Goal: Task Accomplishment & Management: Manage account settings

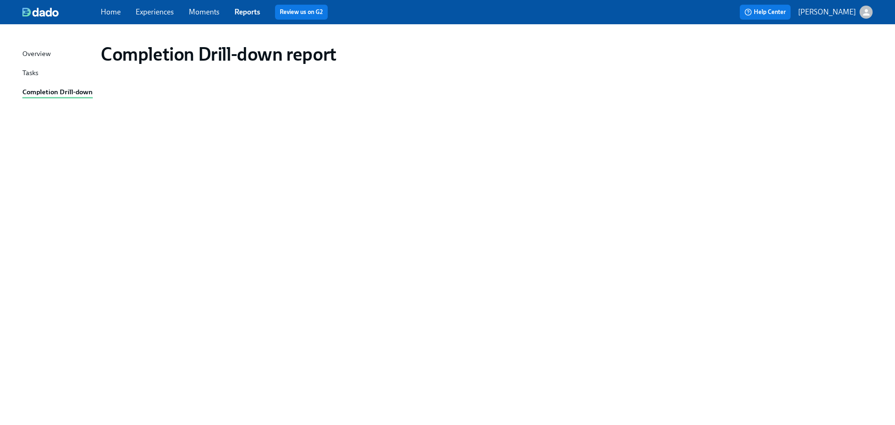
click at [166, 14] on link "Experiences" at bounding box center [155, 11] width 38 height 9
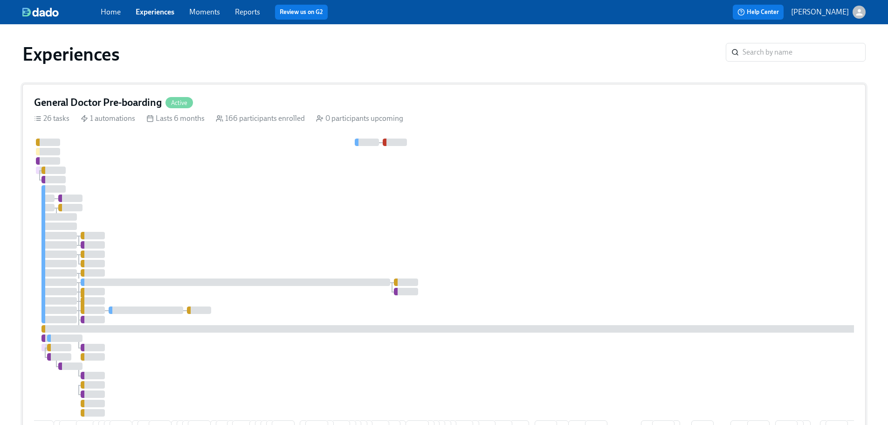
click at [309, 99] on div "General Doctor Pre-boarding Active" at bounding box center [444, 103] width 820 height 14
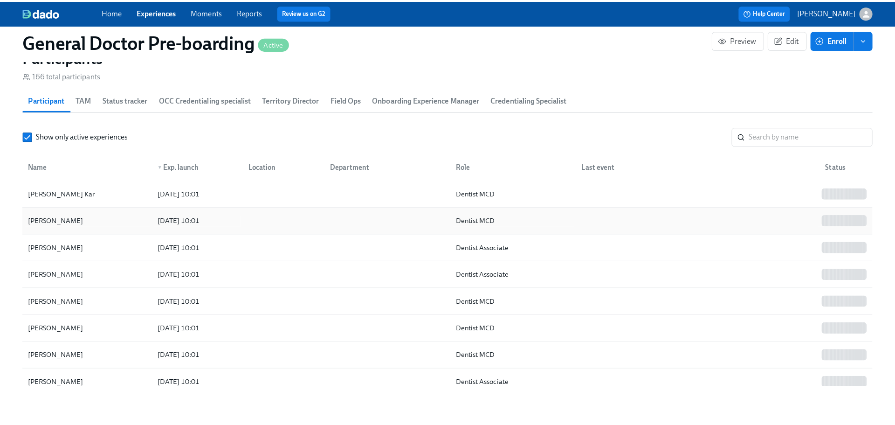
scroll to position [1352, 0]
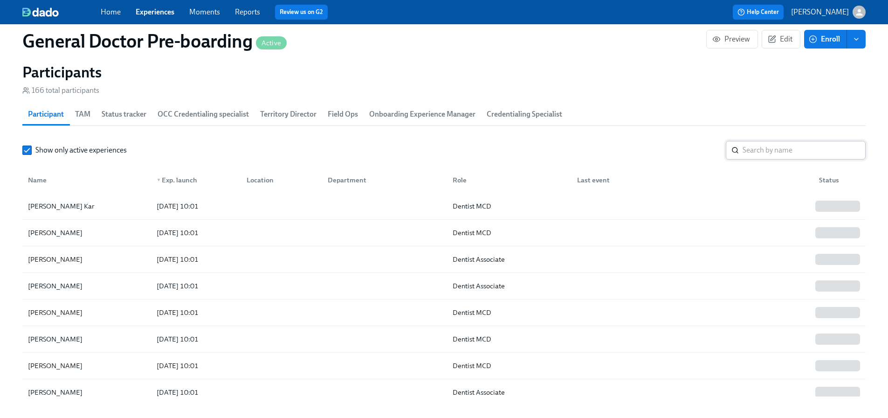
click at [758, 159] on input "search" at bounding box center [804, 150] width 123 height 19
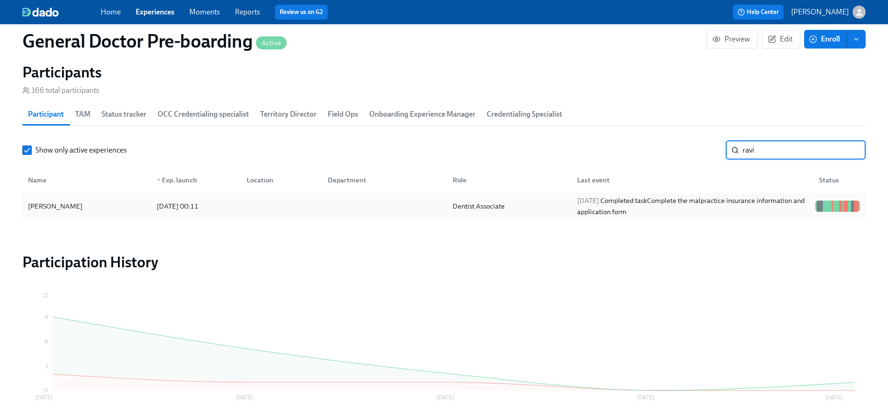
type input "ravi"
click at [566, 215] on div "Dentist Associate" at bounding box center [507, 206] width 125 height 19
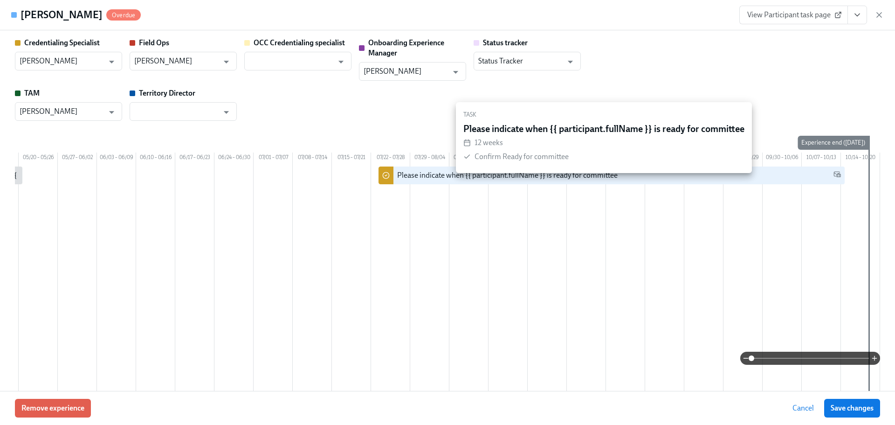
click at [516, 180] on div "Please indicate when {{ participant.fullName }} is ready for committee" at bounding box center [507, 175] width 221 height 10
click at [382, 179] on input "checkbox" at bounding box center [386, 175] width 8 height 8
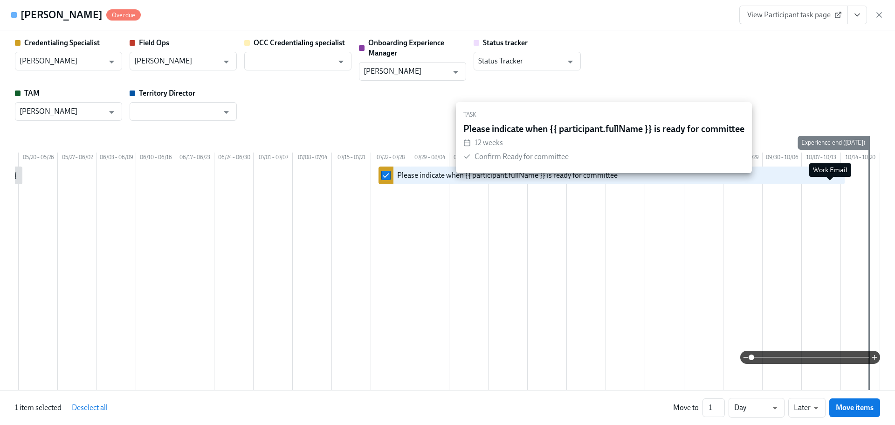
click at [834, 177] on icon at bounding box center [837, 174] width 7 height 5
drag, startPoint x: 378, startPoint y: 185, endPoint x: 459, endPoint y: 185, distance: 81.1
click at [382, 179] on input "checkbox" at bounding box center [386, 175] width 8 height 8
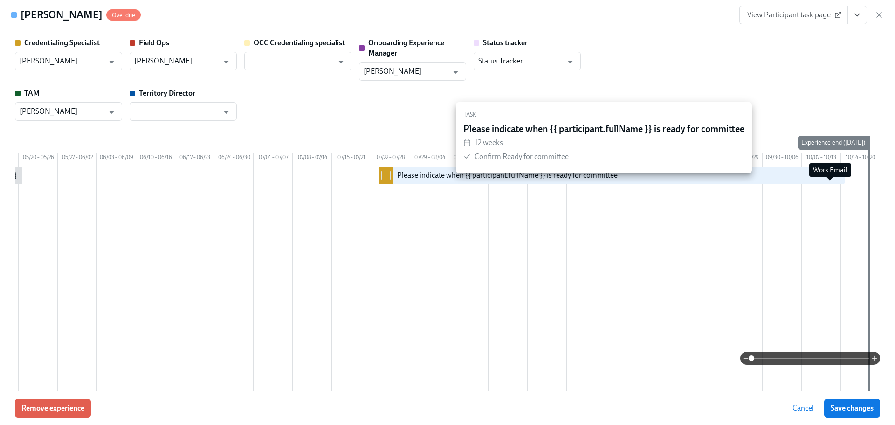
click at [834, 177] on icon at bounding box center [837, 174] width 7 height 5
click at [453, 180] on div "Please indicate when {{ participant.fullName }} is ready for committee" at bounding box center [507, 175] width 221 height 10
click at [382, 179] on input "checkbox" at bounding box center [386, 175] width 8 height 8
checkbox input "true"
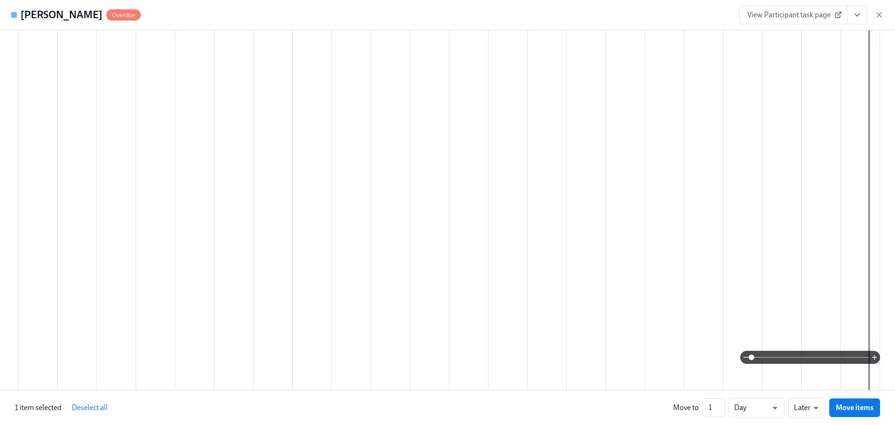
scroll to position [186, 0]
click at [753, 391] on li "Day" at bounding box center [757, 390] width 56 height 16
click at [812, 387] on li "Earlier" at bounding box center [806, 390] width 37 height 16
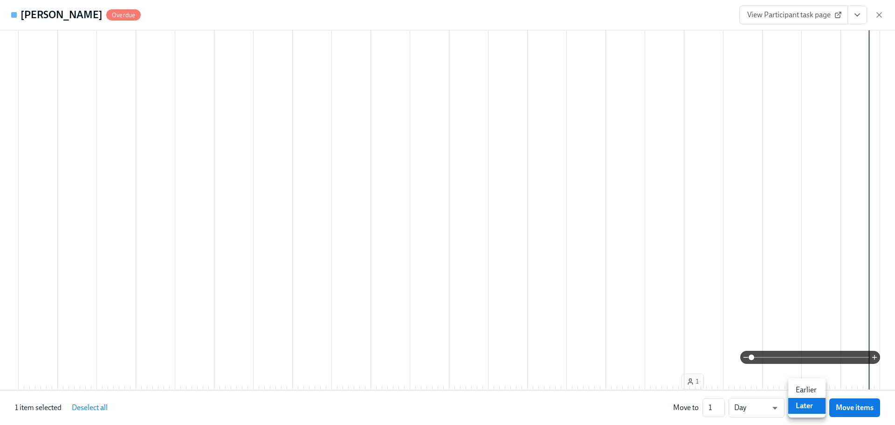
type input "earlier"
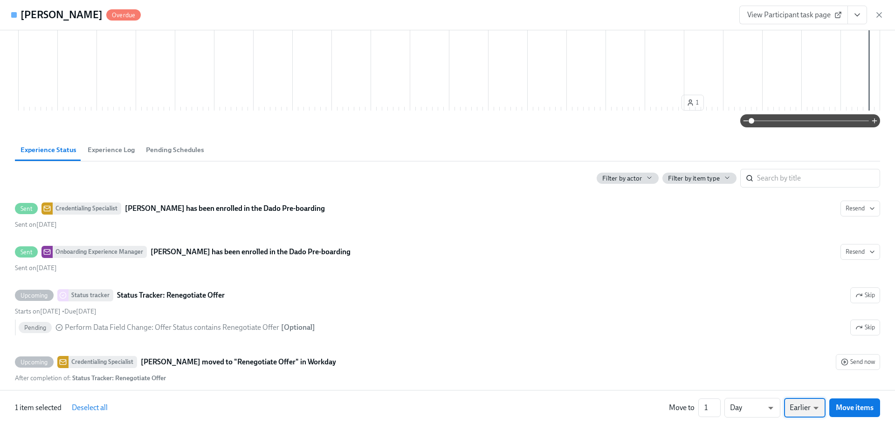
scroll to position [466, 0]
click at [106, 154] on span "Experience Log" at bounding box center [111, 149] width 47 height 11
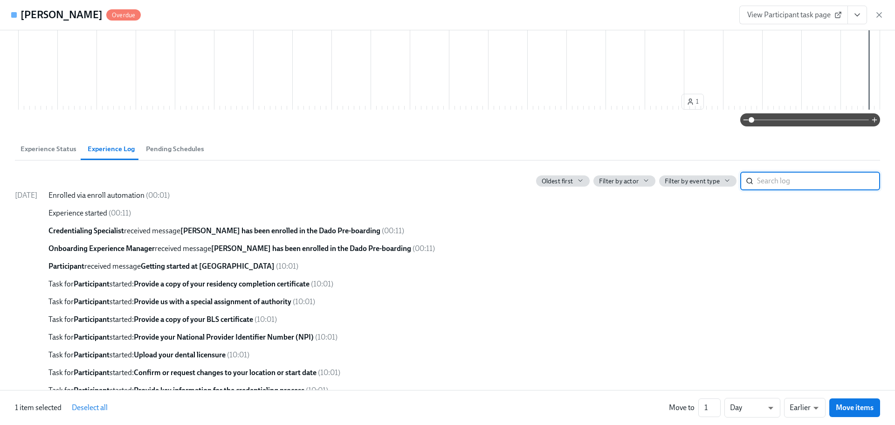
click at [159, 154] on span "Pending Schedules" at bounding box center [175, 149] width 58 height 11
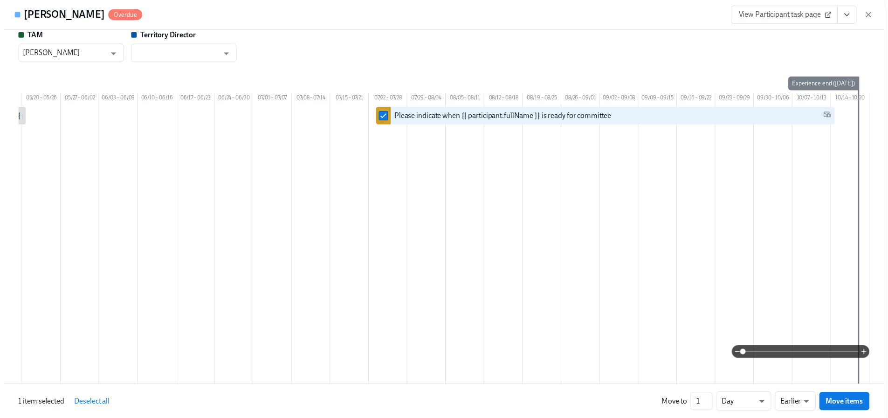
scroll to position [0, 0]
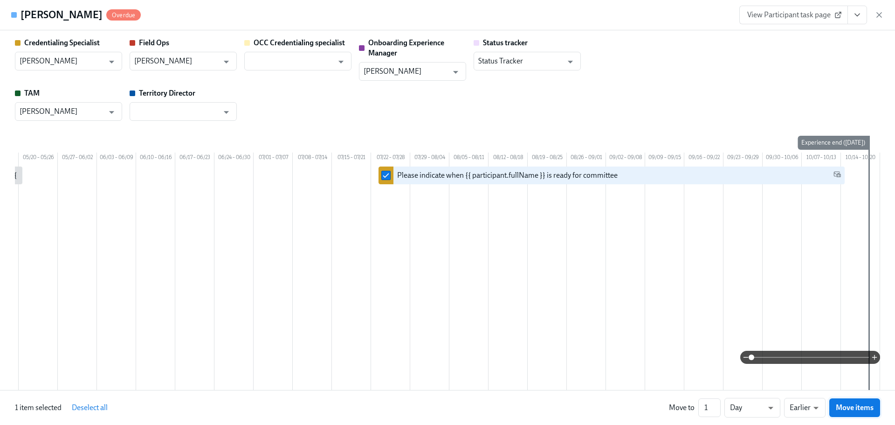
click at [852, 406] on span "Move items" at bounding box center [855, 407] width 38 height 9
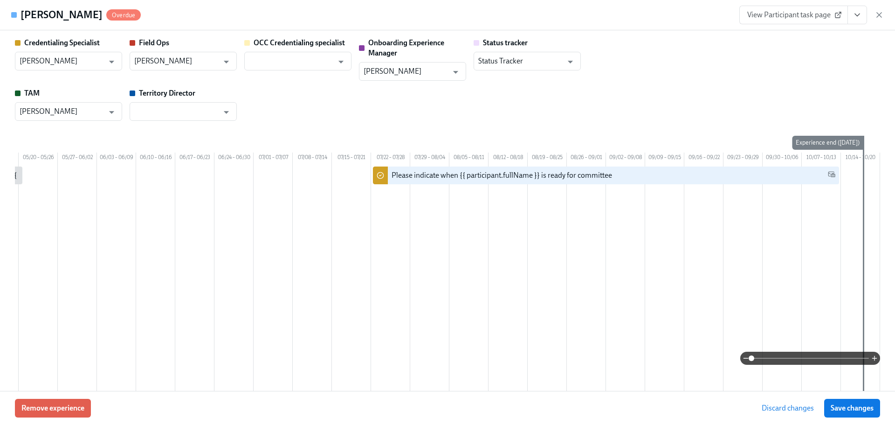
click at [799, 407] on span "Discard changes" at bounding box center [788, 407] width 52 height 9
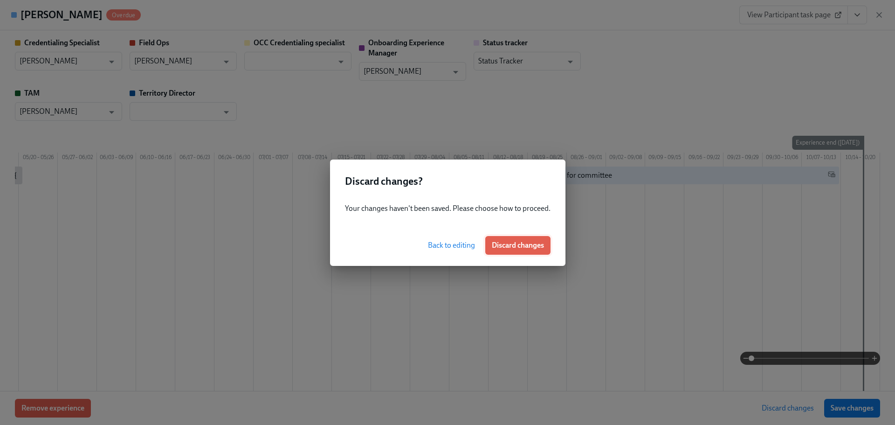
click at [518, 246] on span "Discard changes" at bounding box center [518, 245] width 52 height 9
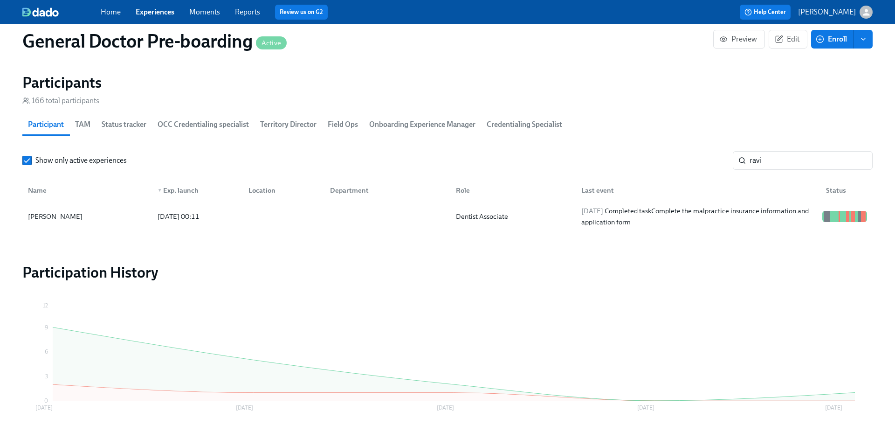
scroll to position [0, 23156]
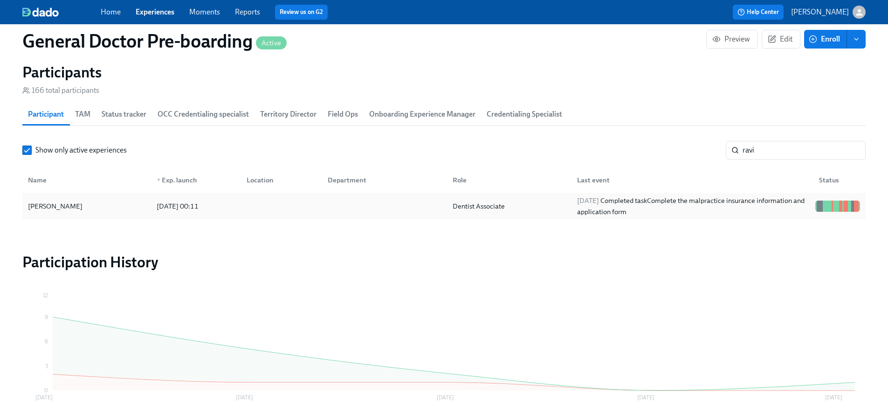
click at [469, 212] on div "Dentist Associate" at bounding box center [479, 205] width 60 height 11
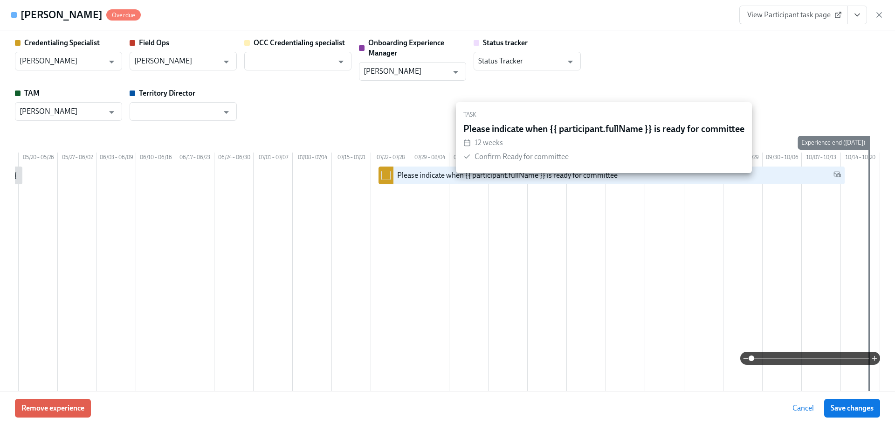
click at [384, 179] on div at bounding box center [386, 175] width 15 height 18
click at [382, 179] on input "checkbox" at bounding box center [386, 175] width 8 height 8
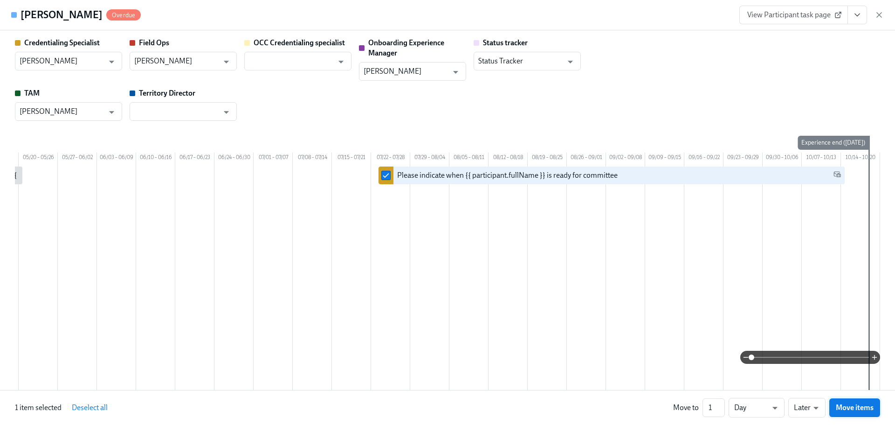
click at [844, 411] on span "Move items" at bounding box center [855, 407] width 38 height 9
checkbox input "false"
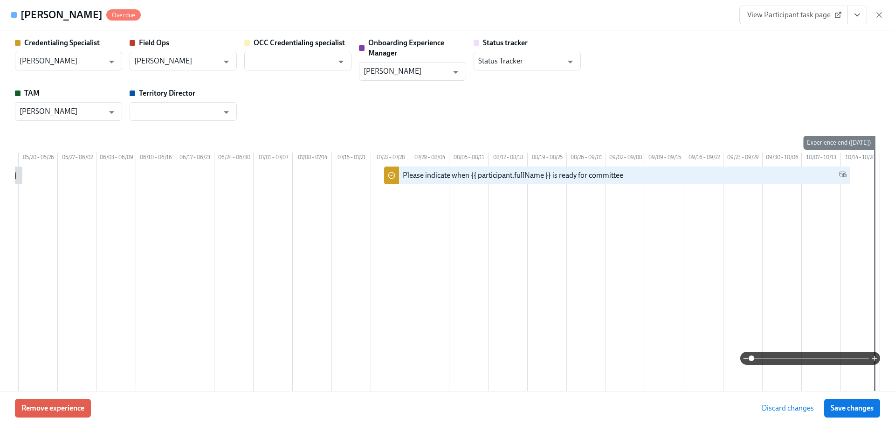
click at [794, 409] on span "Discard changes" at bounding box center [788, 407] width 52 height 9
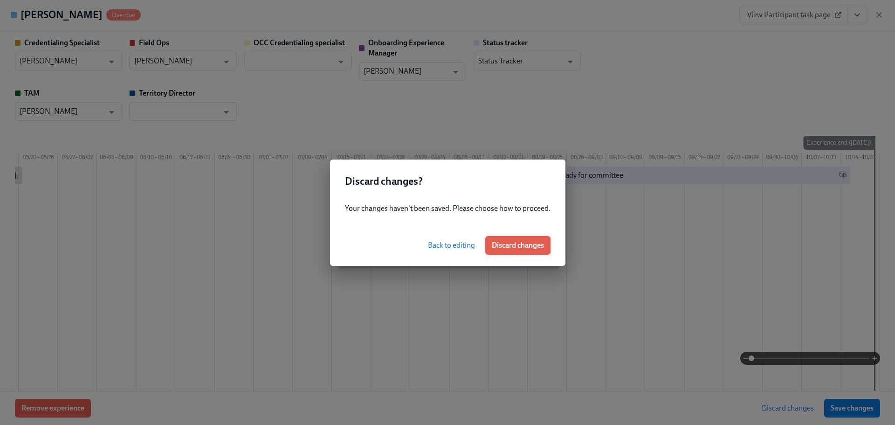
click at [511, 250] on button "Discard changes" at bounding box center [517, 245] width 65 height 19
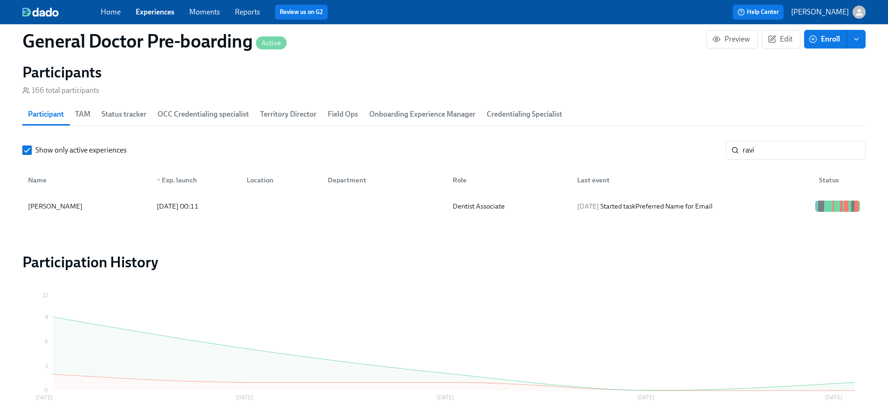
scroll to position [0, 23163]
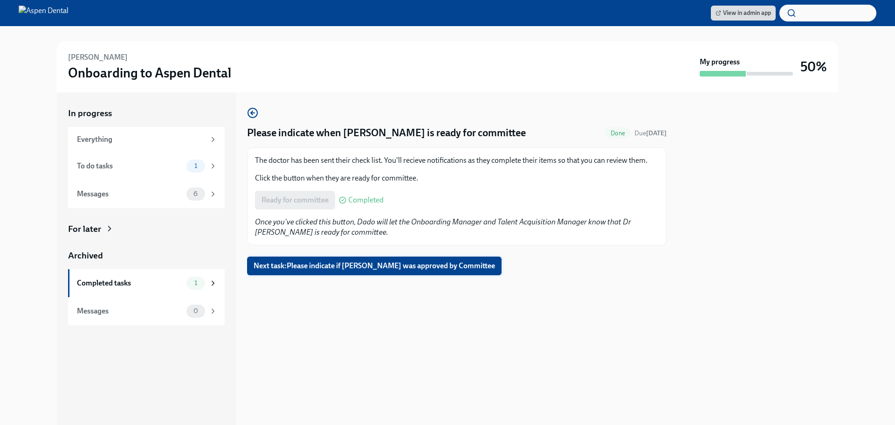
click at [347, 265] on span "Next task : Please indicate if Saimanasa Ravi was approved by Committee" at bounding box center [375, 265] width 242 height 9
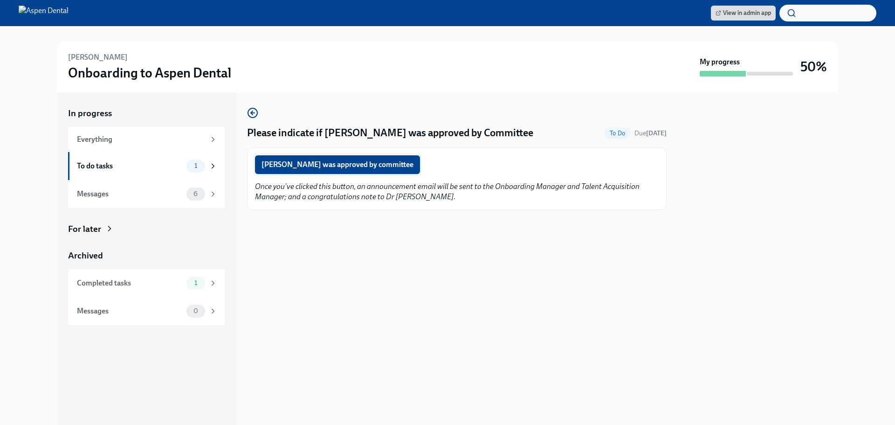
click at [350, 162] on span "[PERSON_NAME] was approved by committee" at bounding box center [338, 164] width 152 height 9
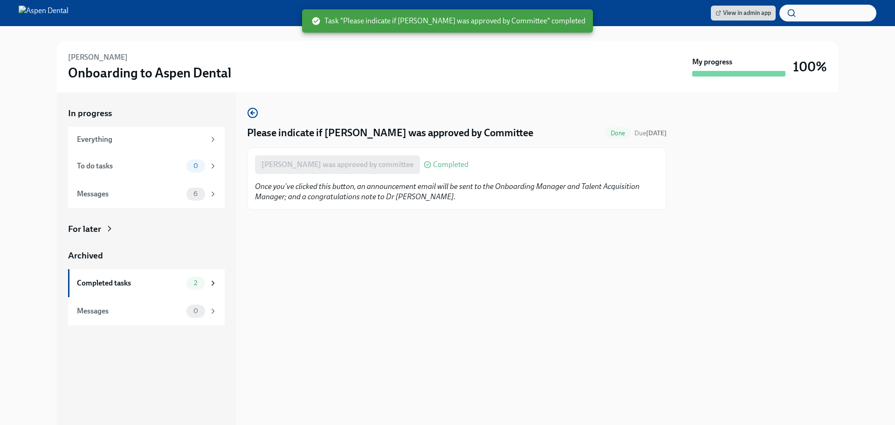
click at [69, 14] on img at bounding box center [44, 13] width 50 height 15
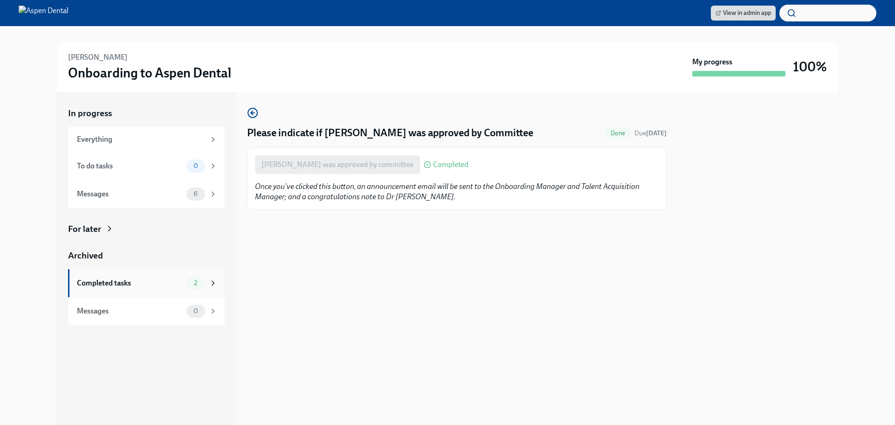
click at [152, 283] on div "Completed tasks" at bounding box center [130, 283] width 106 height 10
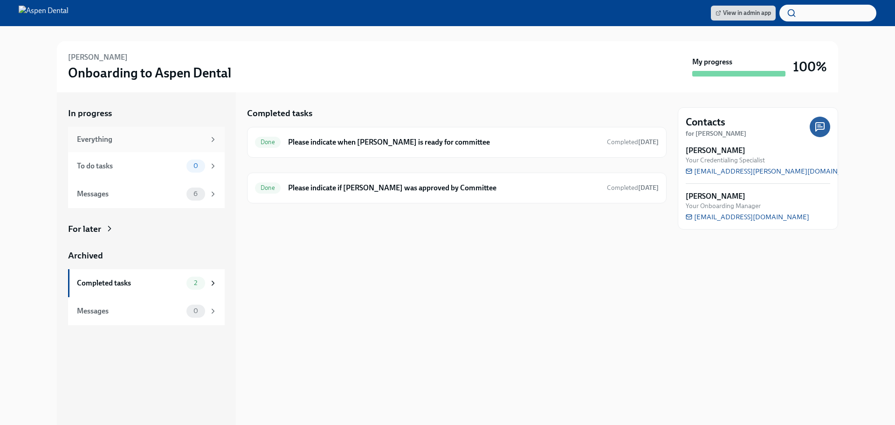
click at [117, 142] on div "Everything" at bounding box center [141, 139] width 128 height 10
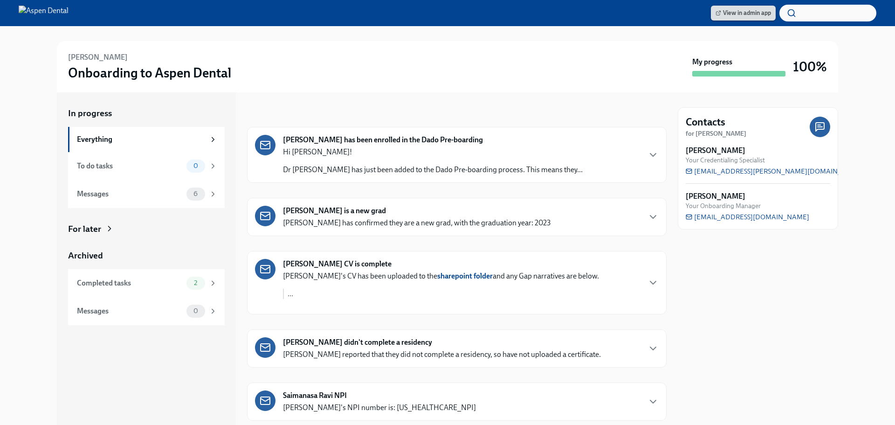
click at [738, 13] on span "View in admin app" at bounding box center [743, 12] width 55 height 9
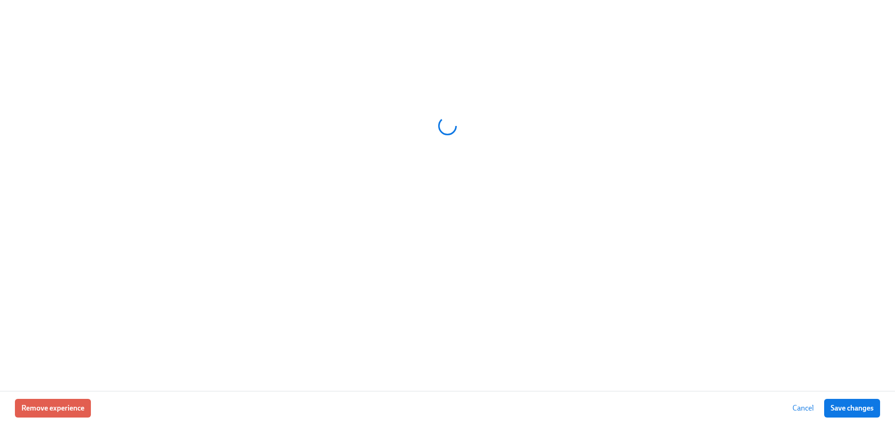
scroll to position [0, 23163]
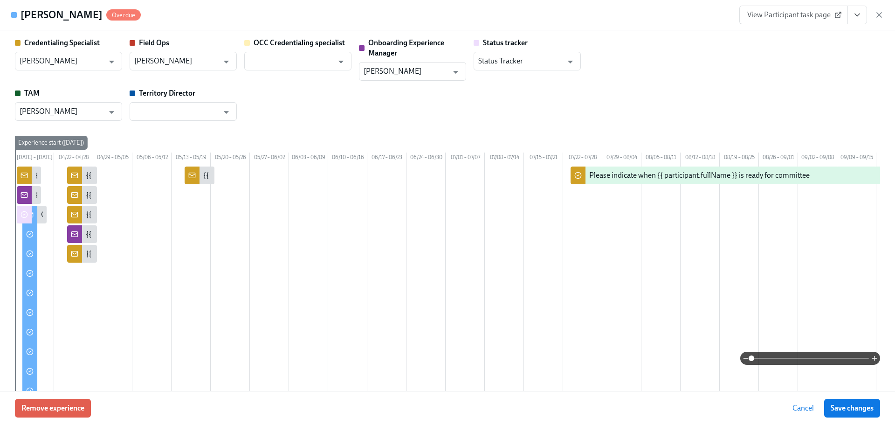
type input "[PERSON_NAME]"
type input "Status Tracker"
type input "[PERSON_NAME]"
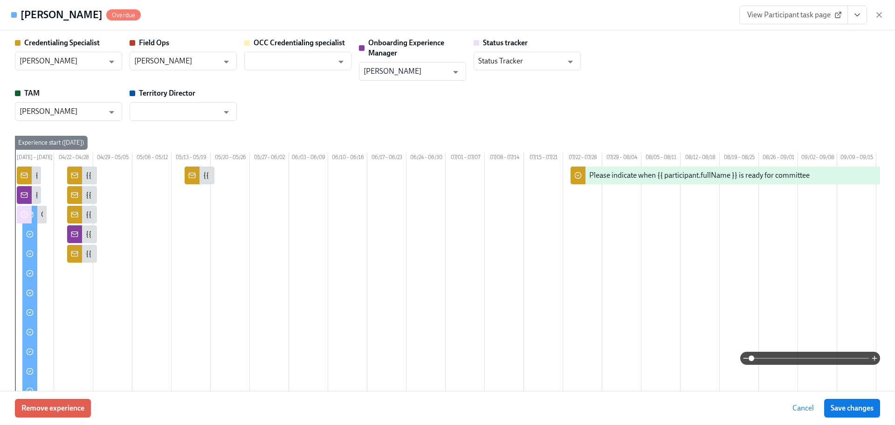
type input "[PERSON_NAME]"
type input "Status Tracker"
type input "[PERSON_NAME]"
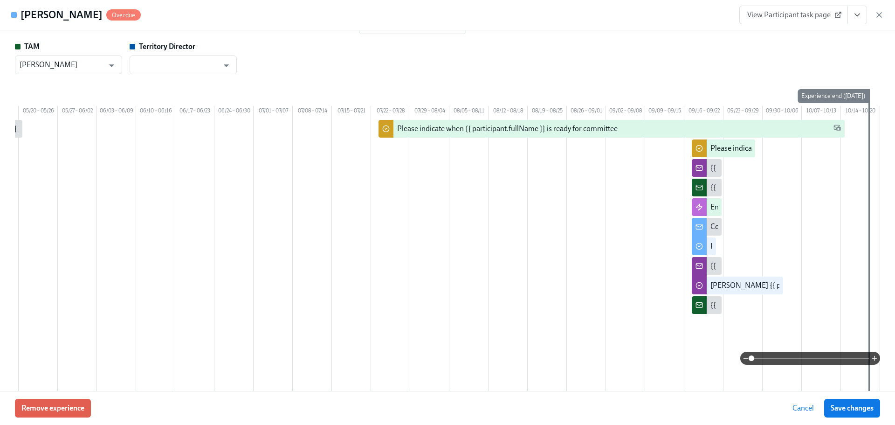
scroll to position [0, 0]
